Goal: Task Accomplishment & Management: Use online tool/utility

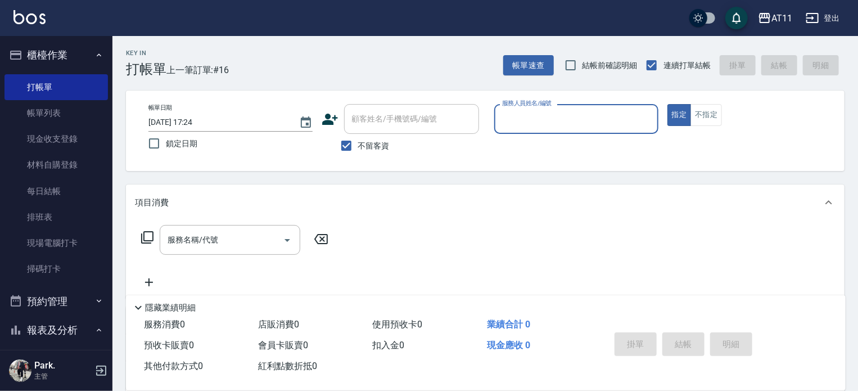
scroll to position [225, 0]
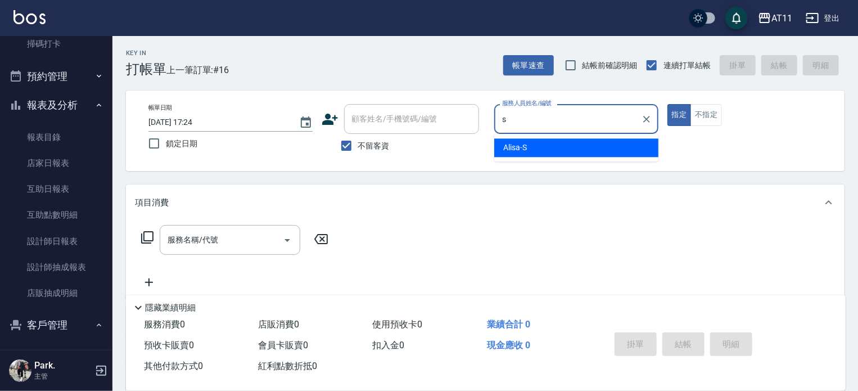
type input "Alisa-S"
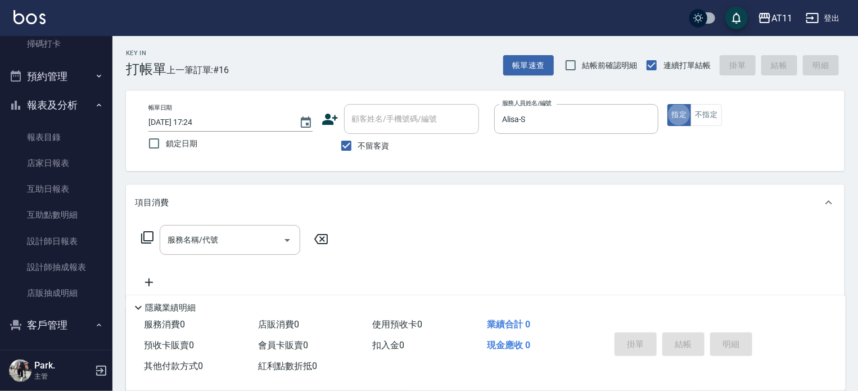
type button "true"
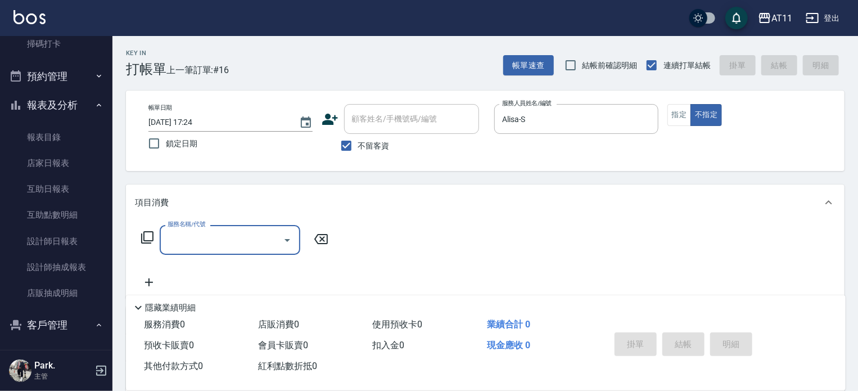
type input "6"
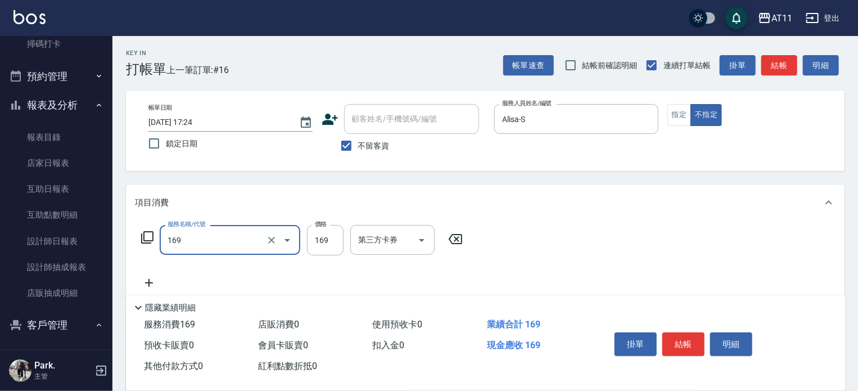
type input "單剪(169)"
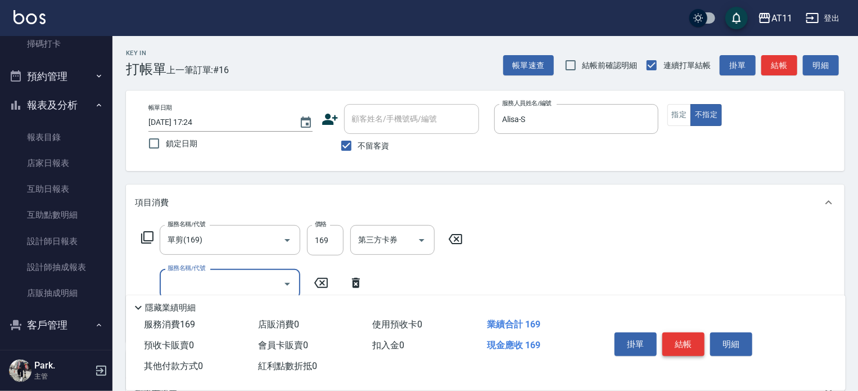
click at [691, 347] on button "結帳" at bounding box center [683, 344] width 42 height 24
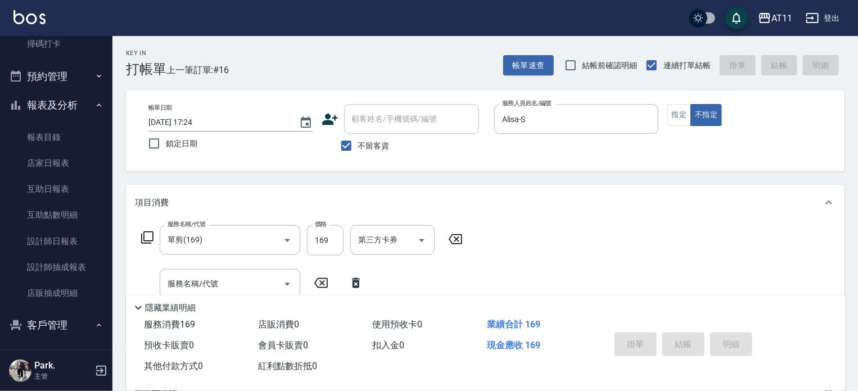
type input "[DATE] 19:32"
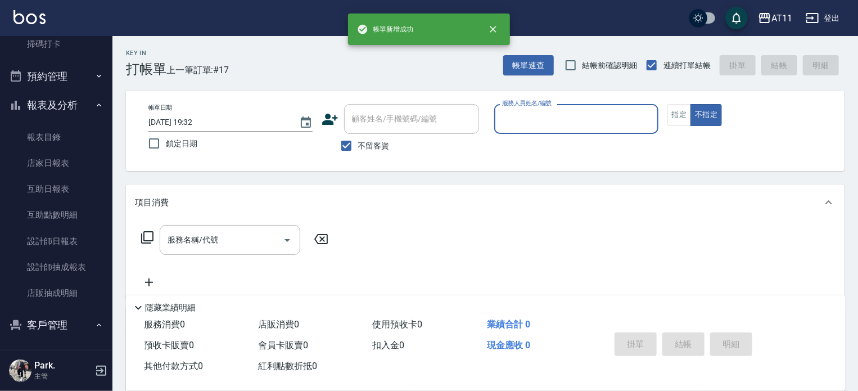
type input "ㄏ"
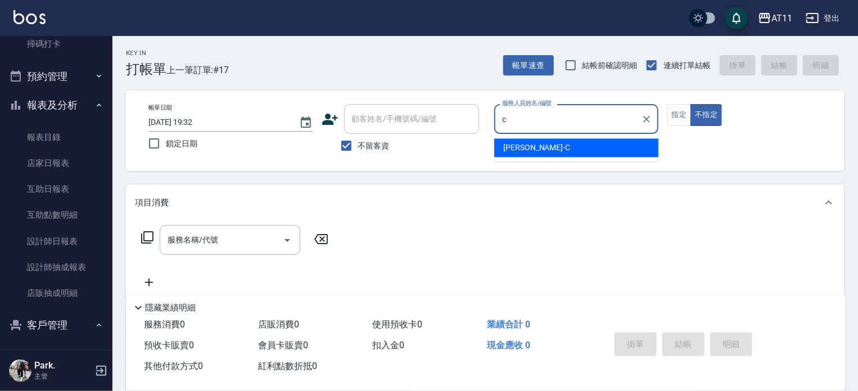
type input "[PERSON_NAME]"
type button "false"
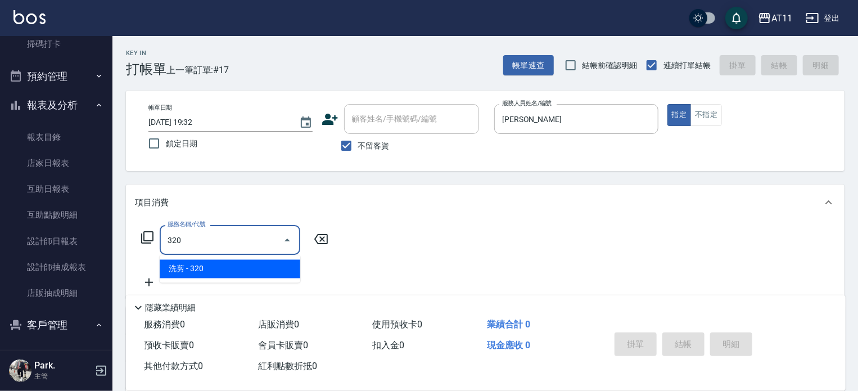
type input "洗剪(320)"
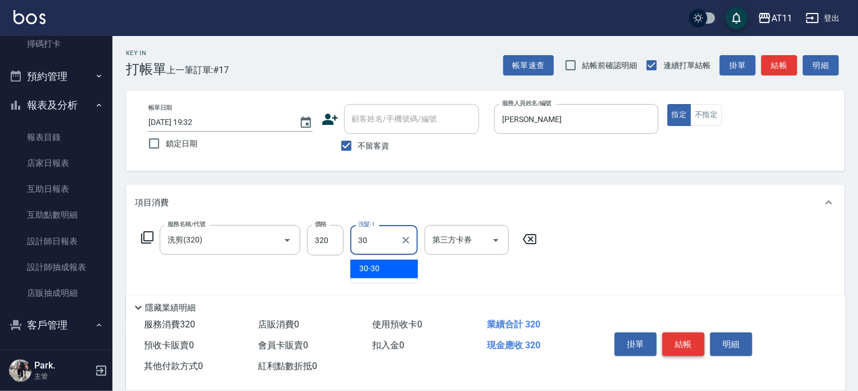
type input "30-30"
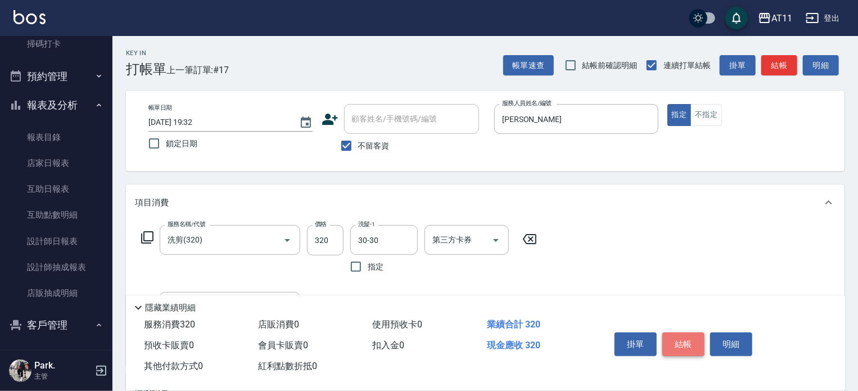
click at [690, 344] on button "結帳" at bounding box center [683, 344] width 42 height 24
type input "[DATE] 19:33"
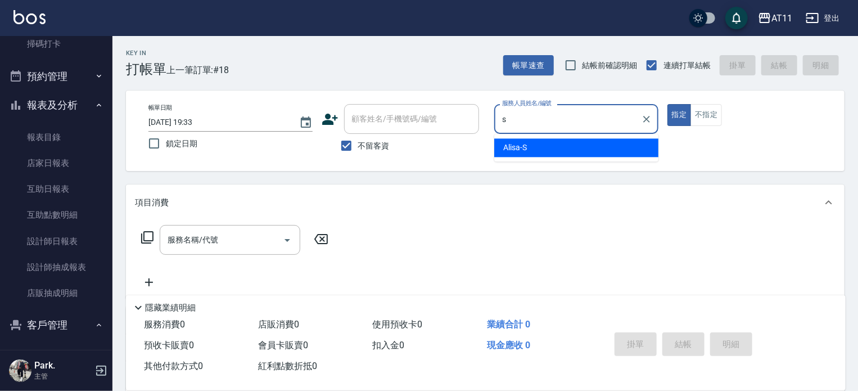
type input "Alisa-S"
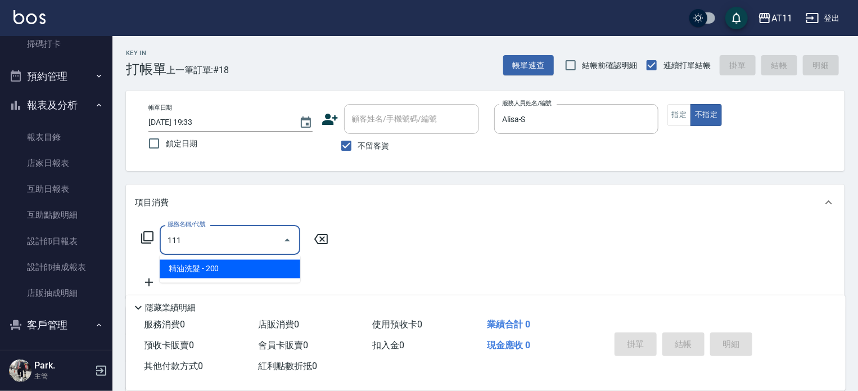
type input "精油洗髮(111)"
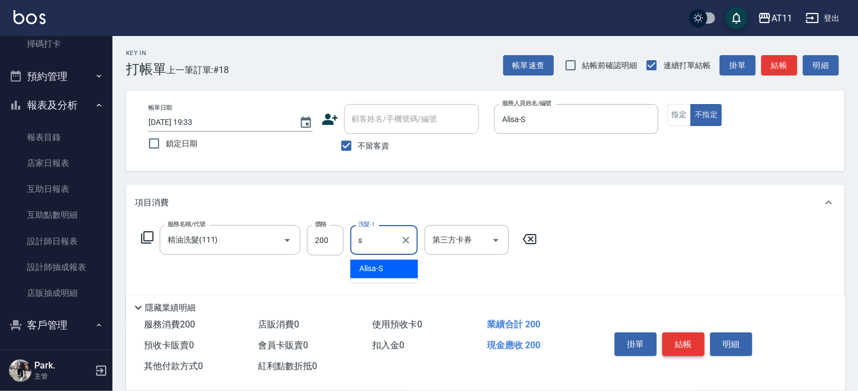
type input "Alisa-S"
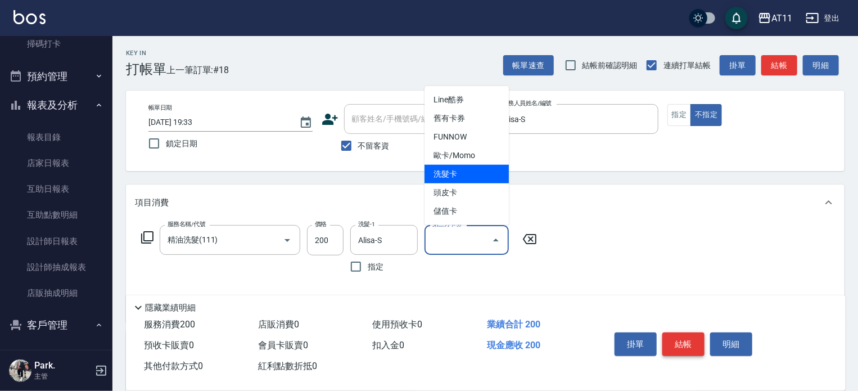
type input "洗髮卡"
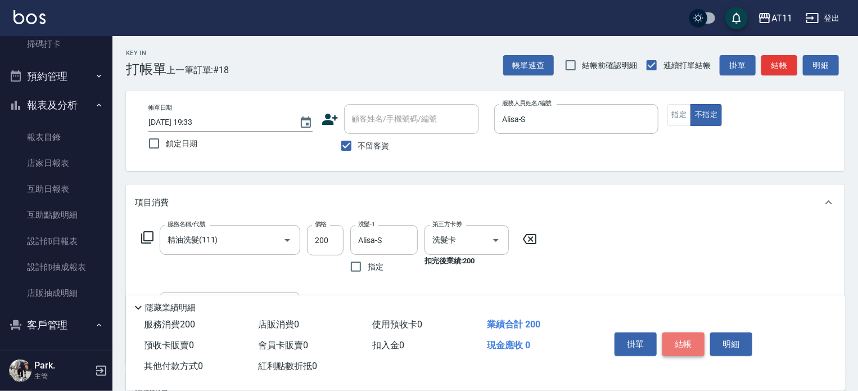
click at [690, 344] on button "結帳" at bounding box center [683, 344] width 42 height 24
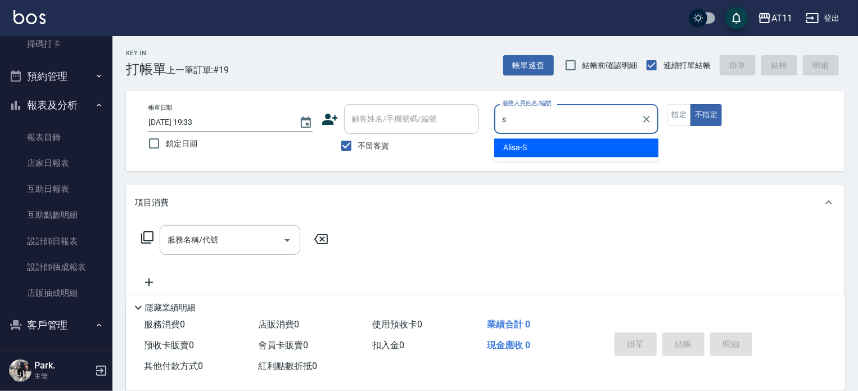
type input "Alisa-S"
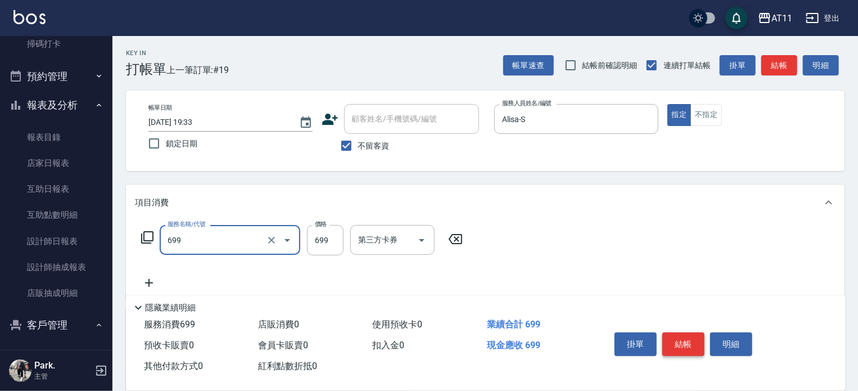
type input "SPA699(699)"
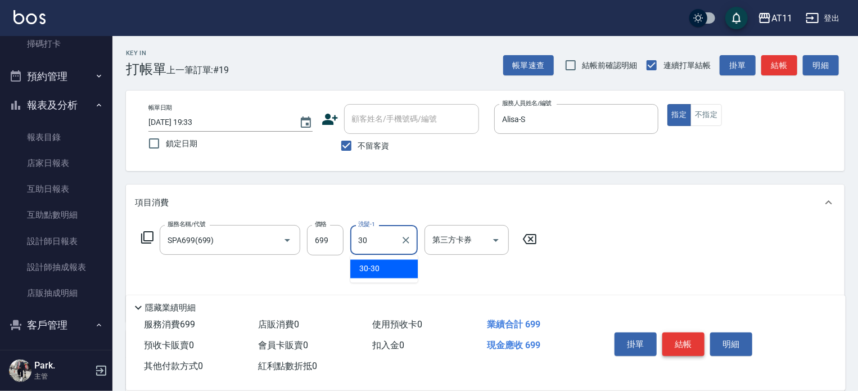
type input "30-30"
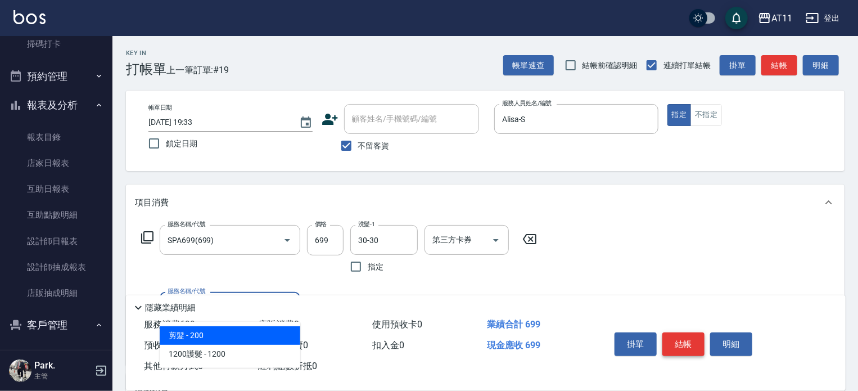
type input "剪髮(200)"
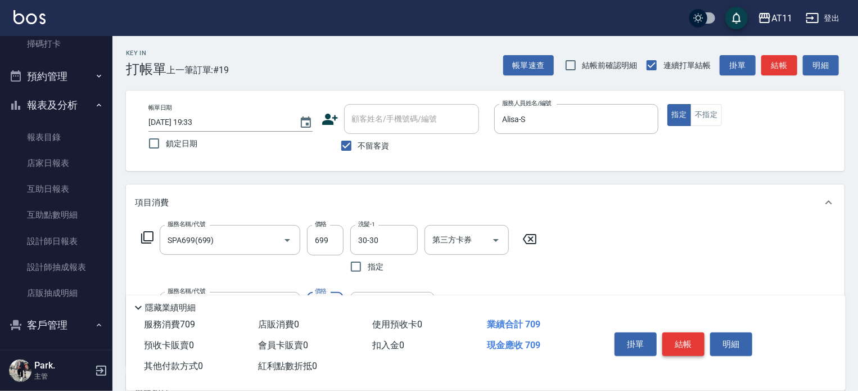
type input "100"
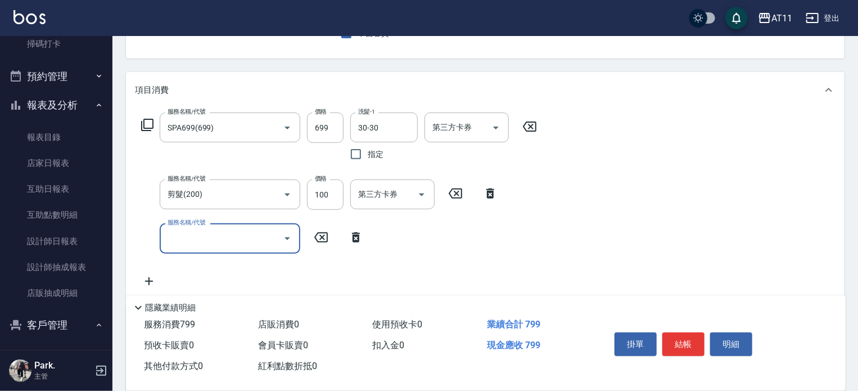
scroll to position [0, 0]
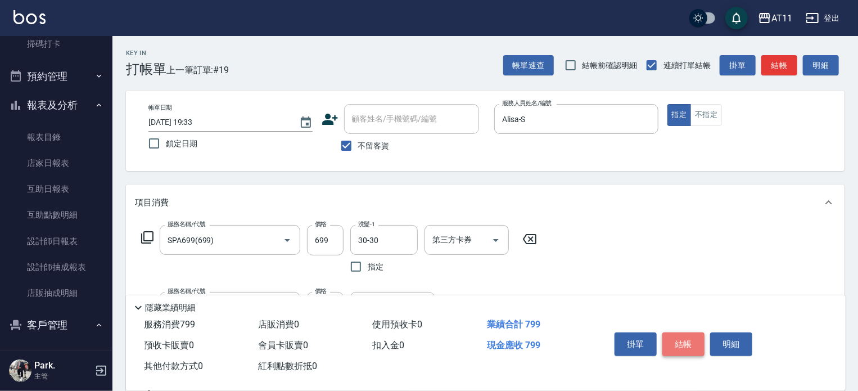
click at [692, 338] on button "結帳" at bounding box center [683, 344] width 42 height 24
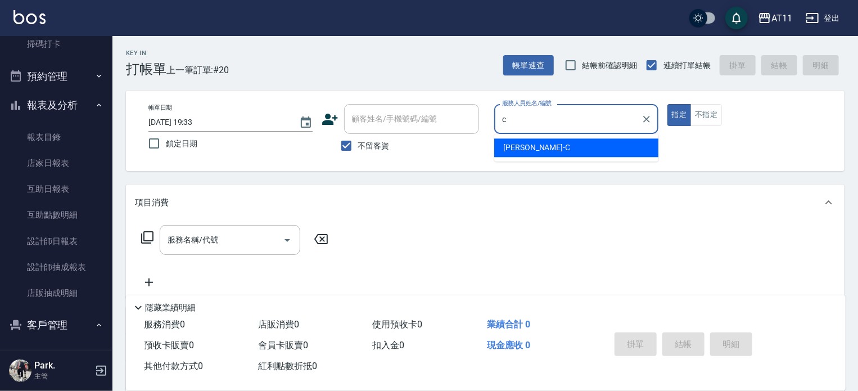
type input "[PERSON_NAME]"
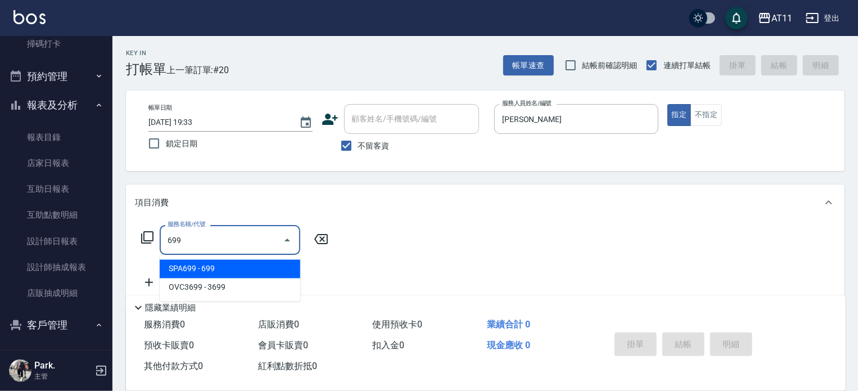
type input "SPA699(699)"
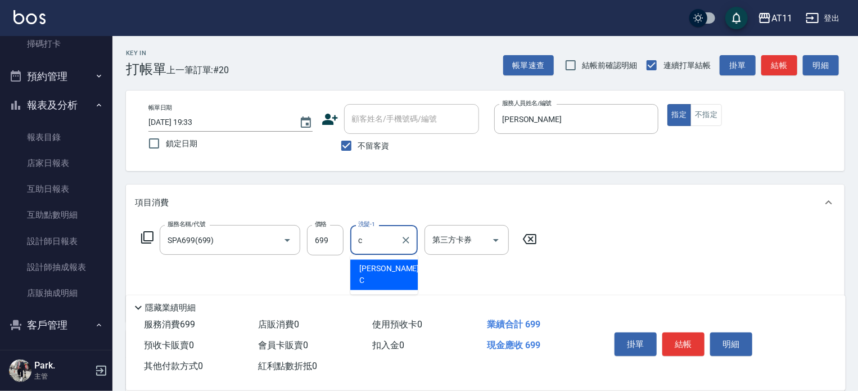
type input "[PERSON_NAME]"
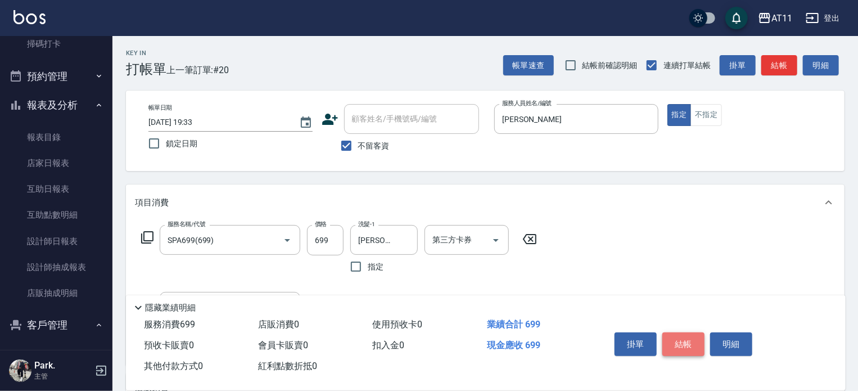
click at [686, 334] on button "結帳" at bounding box center [683, 344] width 42 height 24
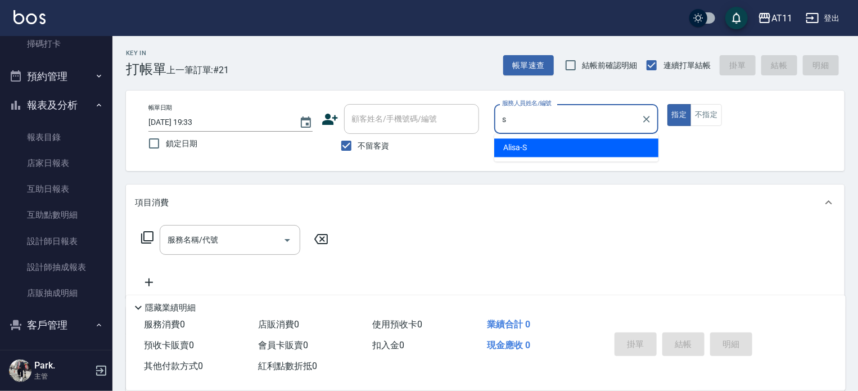
type input "Alisa-S"
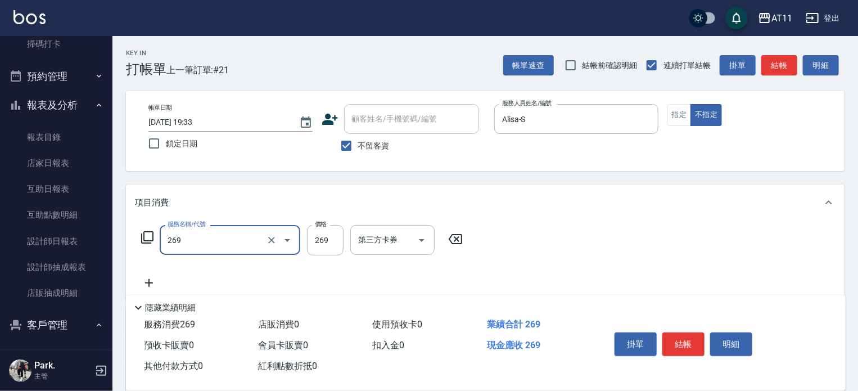
type input "一般洗剪(269)"
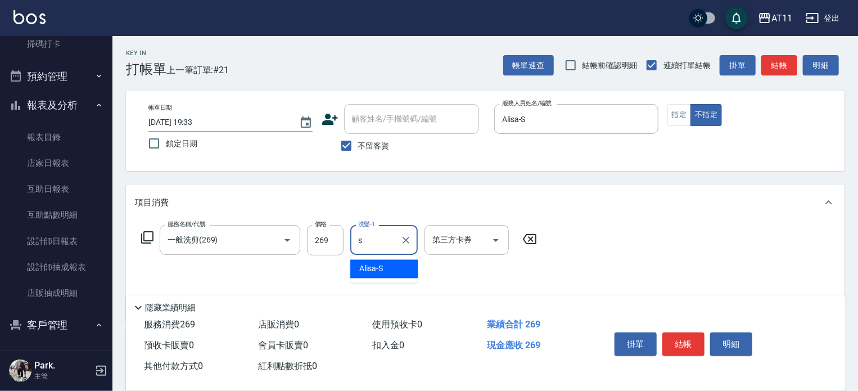
type input "Alisa-S"
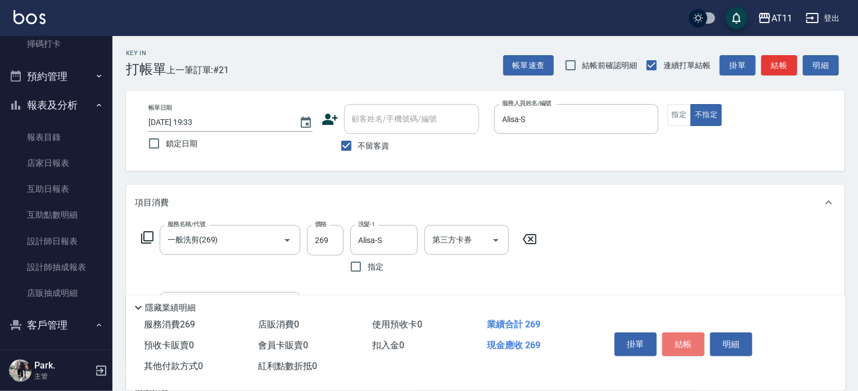
click at [682, 334] on button "結帳" at bounding box center [683, 344] width 42 height 24
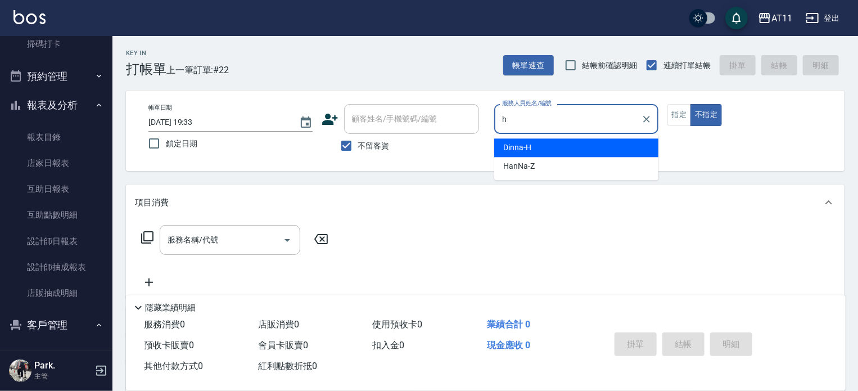
type input "Dinna-H"
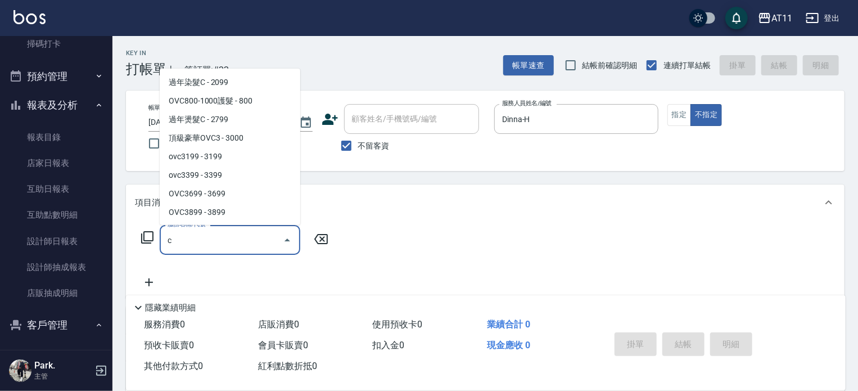
scroll to position [52, 0]
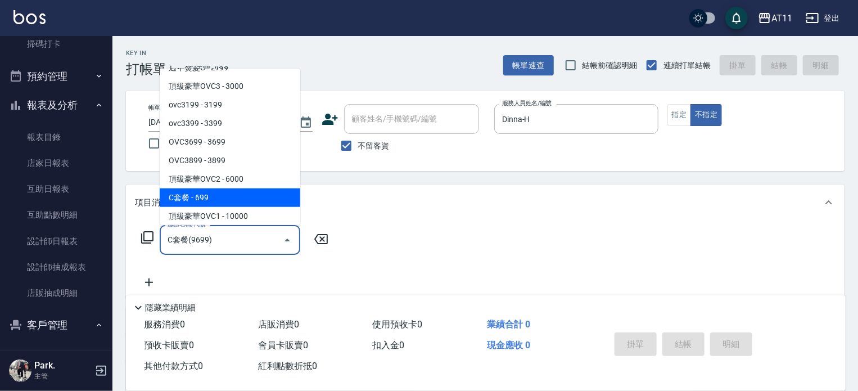
type input "C套餐(9699)"
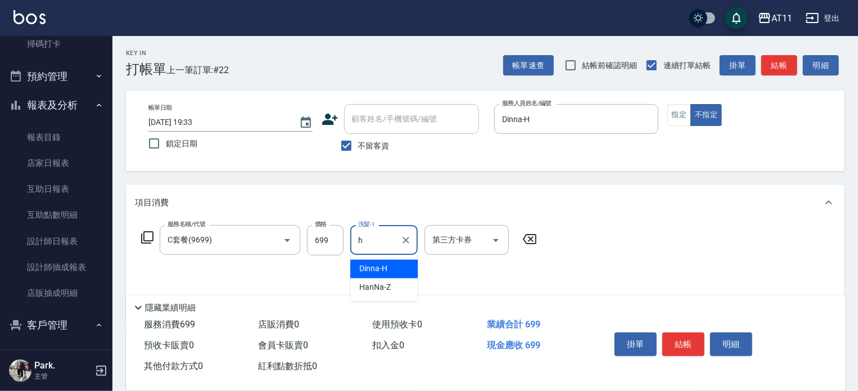
type input "Dinna-H"
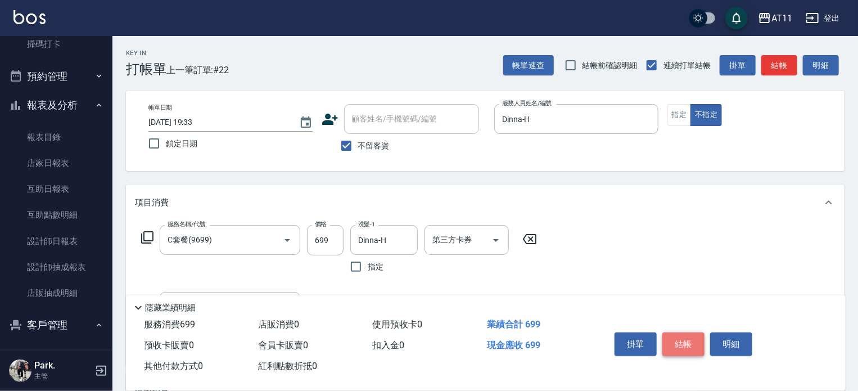
click at [688, 341] on button "結帳" at bounding box center [683, 344] width 42 height 24
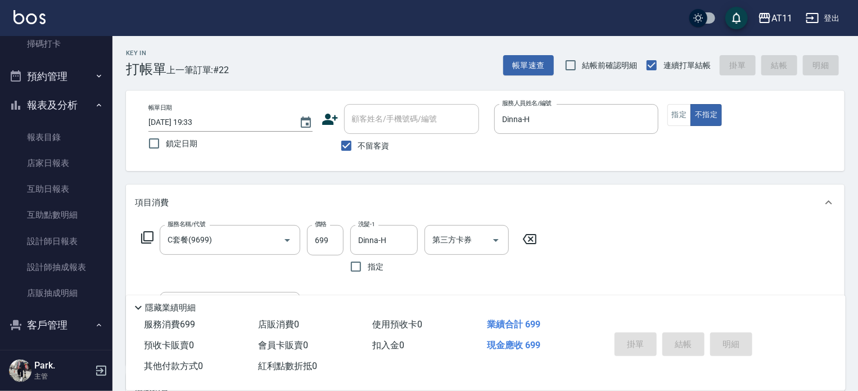
type input "[DATE] 19:34"
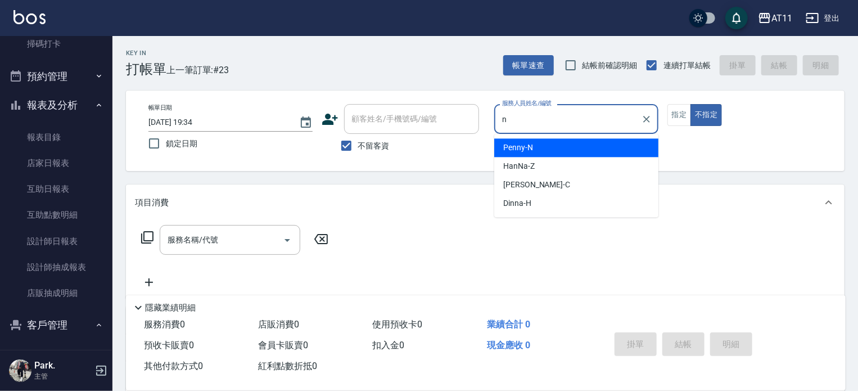
type input "Penny-N"
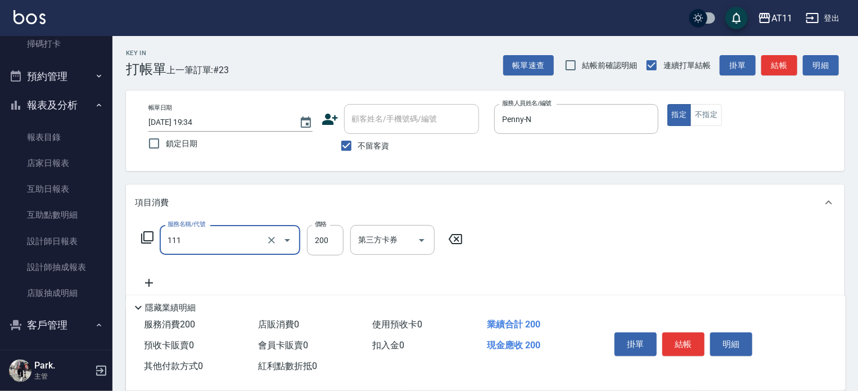
type input "精油洗髮(111)"
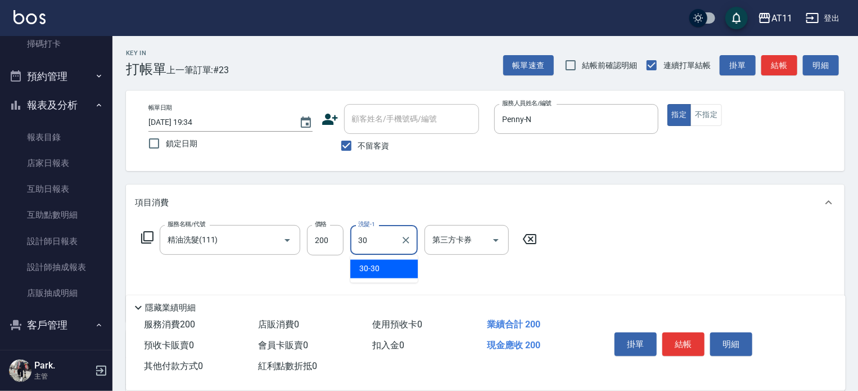
type input "30-30"
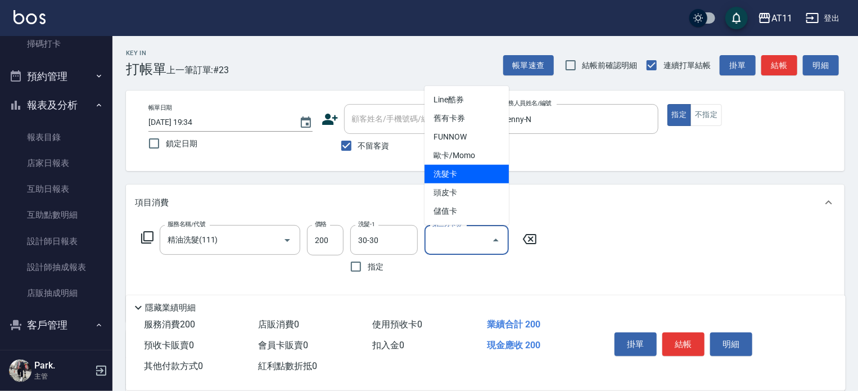
type input "洗髮卡"
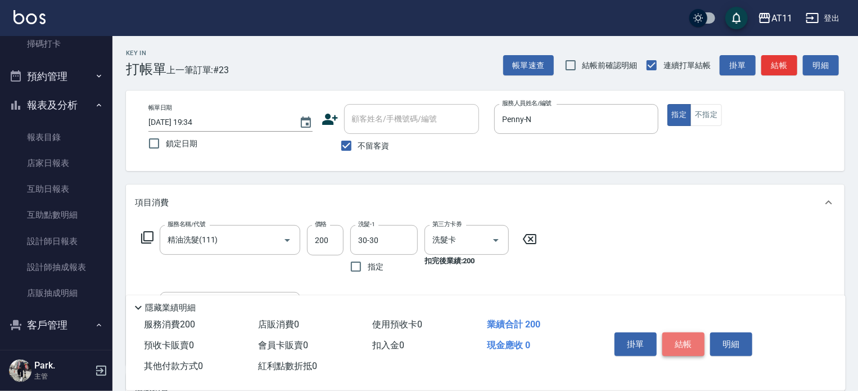
click at [688, 339] on button "結帳" at bounding box center [683, 344] width 42 height 24
